Goal: Task Accomplishment & Management: Manage account settings

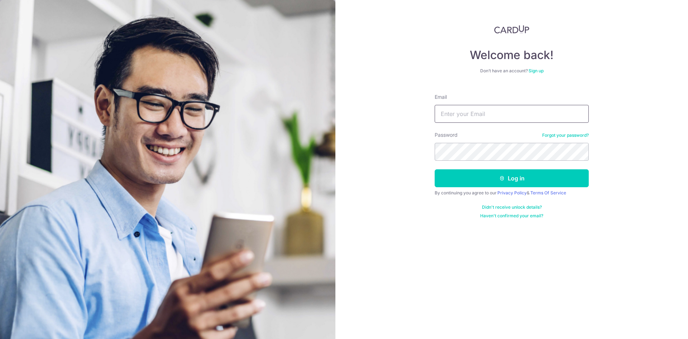
click at [479, 118] on input "Email" at bounding box center [511, 114] width 154 height 18
type input "[PERSON_NAME][EMAIL_ADDRESS][DOMAIN_NAME]"
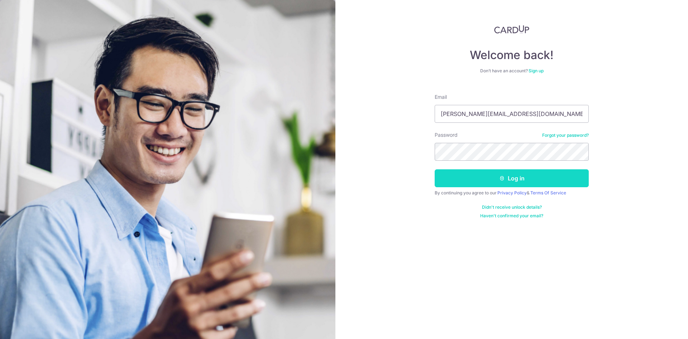
click at [477, 177] on button "Log in" at bounding box center [511, 178] width 154 height 18
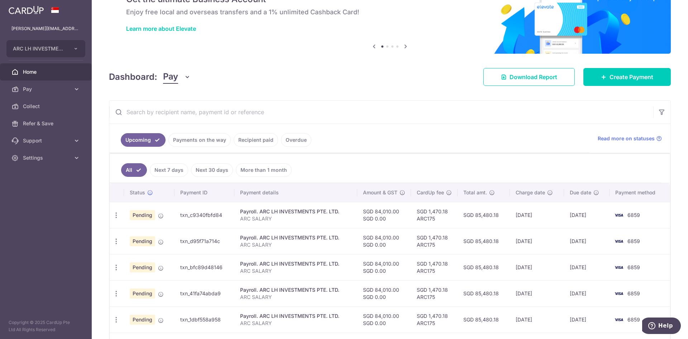
scroll to position [54, 0]
